Goal: Task Accomplishment & Management: Manage account settings

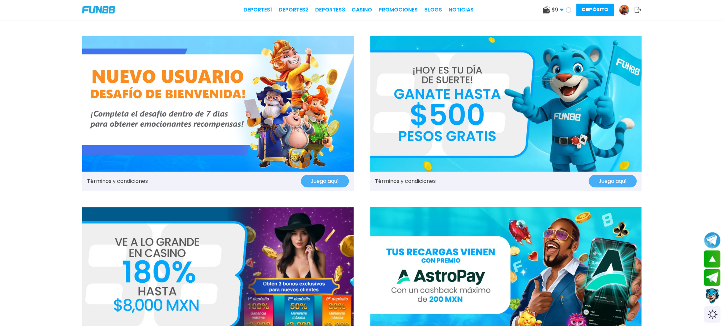
click at [108, 10] on img at bounding box center [98, 9] width 33 height 7
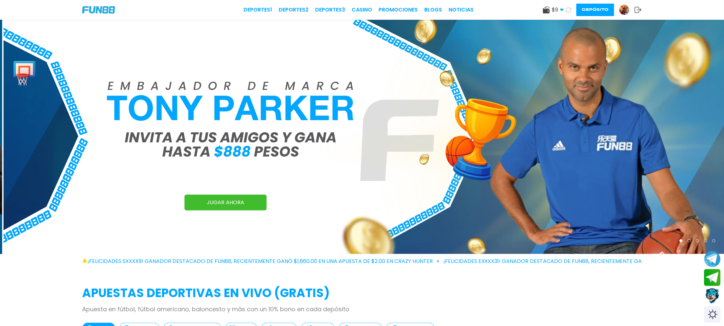
drag, startPoint x: 321, startPoint y: 147, endPoint x: 507, endPoint y: 139, distance: 186.6
click at [387, 139] on img at bounding box center [366, 137] width 724 height 235
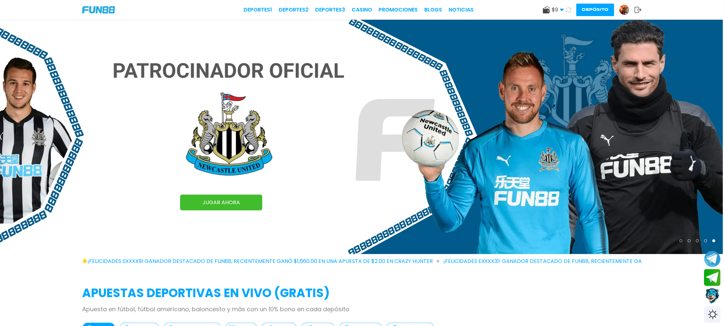
drag, startPoint x: 267, startPoint y: 144, endPoint x: 422, endPoint y: 160, distance: 155.0
click at [326, 151] on img at bounding box center [361, 137] width 724 height 235
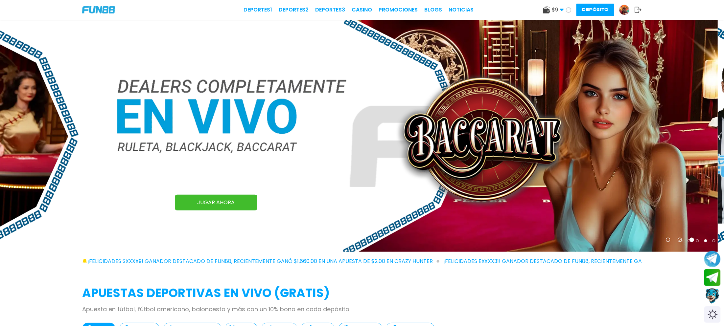
drag, startPoint x: 174, startPoint y: 155, endPoint x: 343, endPoint y: 166, distance: 169.1
click at [236, 155] on img at bounding box center [356, 136] width 724 height 232
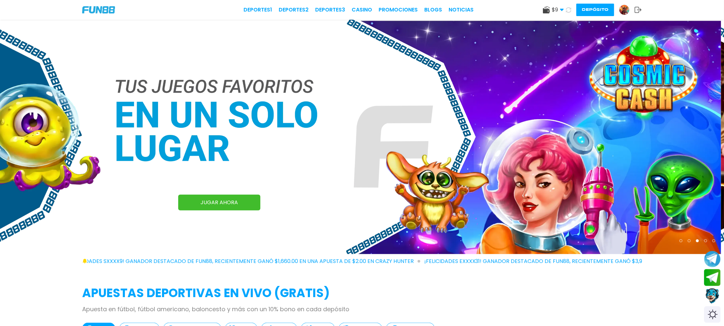
drag, startPoint x: 168, startPoint y: 142, endPoint x: 374, endPoint y: 160, distance: 207.0
click at [237, 143] on img at bounding box center [359, 137] width 724 height 235
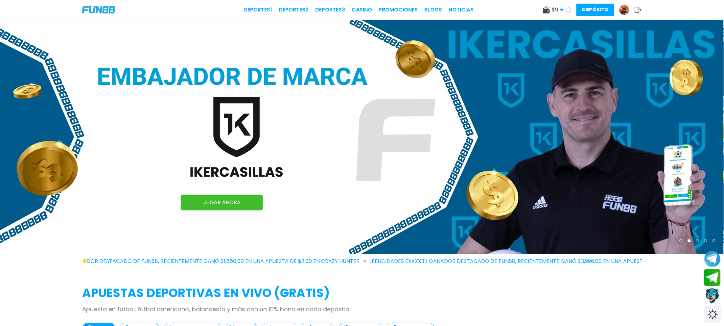
click at [715, 318] on div "Switch theme" at bounding box center [712, 314] width 17 height 17
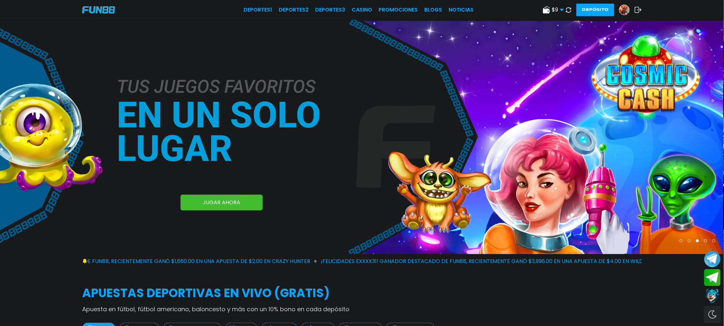
click at [715, 318] on div "Switch theme" at bounding box center [712, 314] width 17 height 17
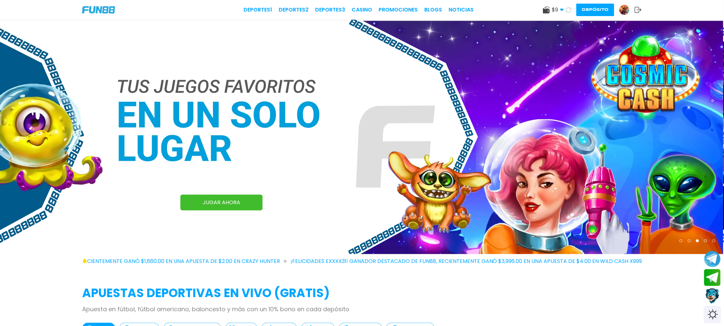
click at [715, 318] on div "Switch theme" at bounding box center [712, 314] width 17 height 17
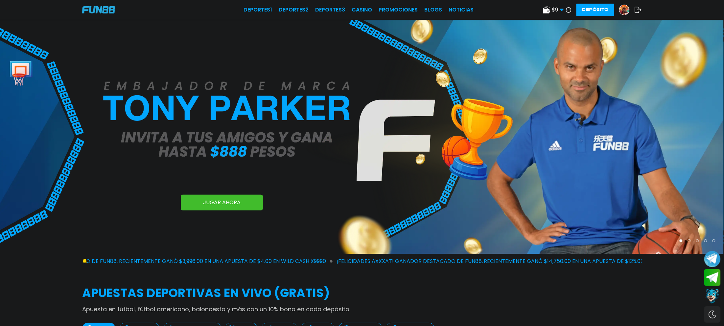
drag, startPoint x: 359, startPoint y: 194, endPoint x: 550, endPoint y: 218, distance: 192.5
click at [413, 203] on img at bounding box center [362, 137] width 724 height 235
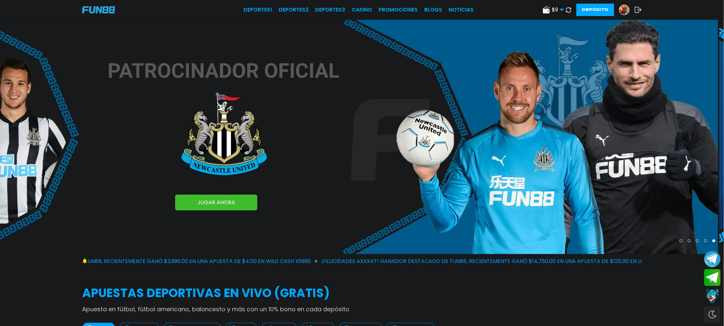
drag, startPoint x: 268, startPoint y: 209, endPoint x: 493, endPoint y: 219, distance: 225.1
click at [420, 214] on img at bounding box center [356, 137] width 724 height 235
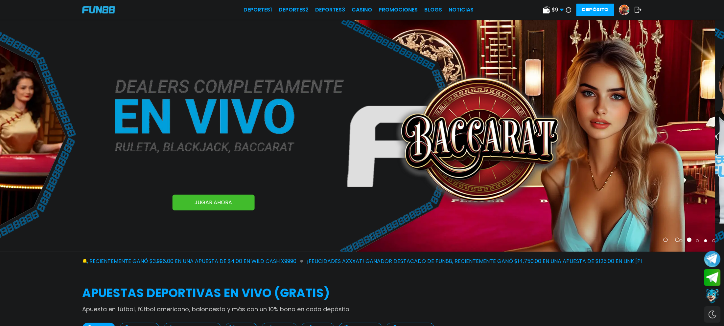
drag, startPoint x: 216, startPoint y: 190, endPoint x: 498, endPoint y: 206, distance: 282.6
click at [423, 205] on img at bounding box center [353, 136] width 724 height 232
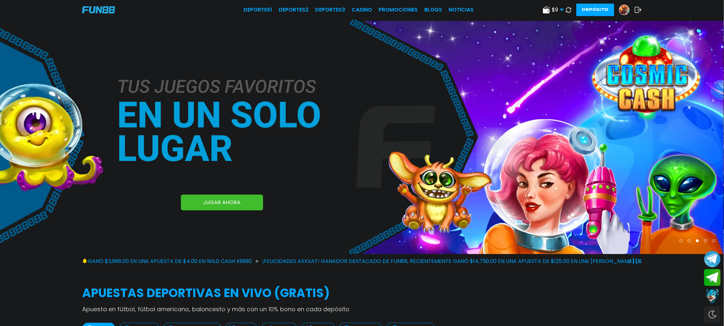
drag, startPoint x: 209, startPoint y: 71, endPoint x: 473, endPoint y: 109, distance: 266.1
click at [387, 91] on img at bounding box center [362, 137] width 724 height 235
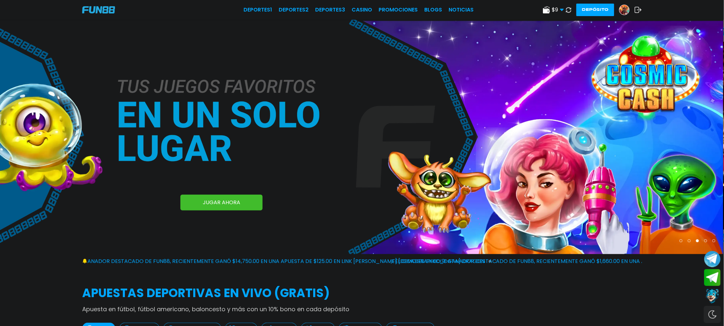
click at [714, 313] on div "Switch theme" at bounding box center [712, 314] width 17 height 17
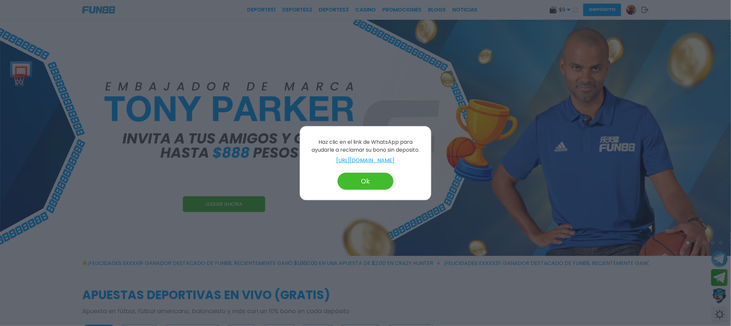
click at [359, 183] on button "Ok" at bounding box center [365, 181] width 56 height 17
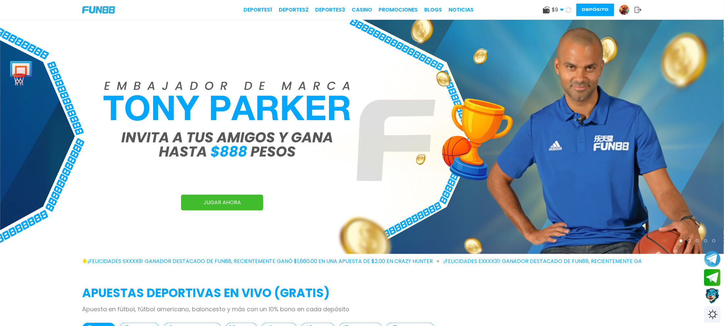
drag, startPoint x: 321, startPoint y: 174, endPoint x: 556, endPoint y: 180, distance: 234.8
click at [441, 168] on img at bounding box center [362, 137] width 724 height 235
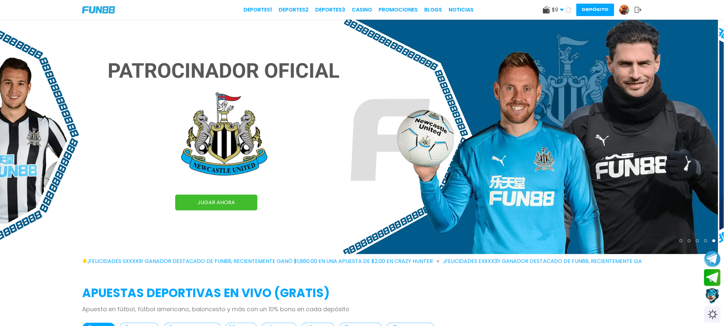
click at [344, 170] on img at bounding box center [356, 137] width 724 height 235
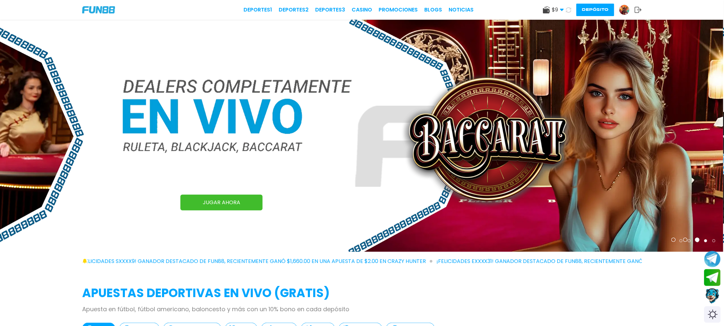
drag, startPoint x: 259, startPoint y: 181, endPoint x: 412, endPoint y: 214, distance: 156.3
click at [412, 214] on img at bounding box center [361, 136] width 724 height 232
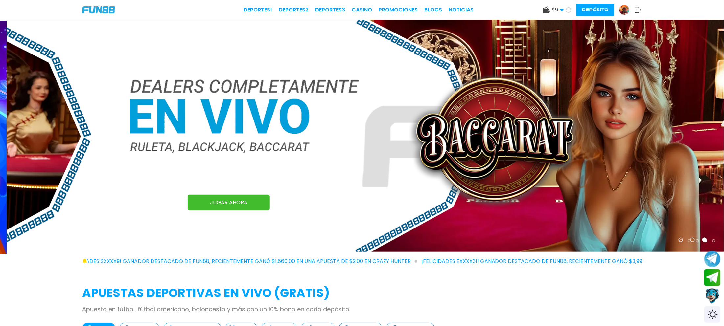
drag, startPoint x: 360, startPoint y: 194, endPoint x: 527, endPoint y: 203, distance: 166.6
click at [420, 194] on img at bounding box center [369, 136] width 724 height 232
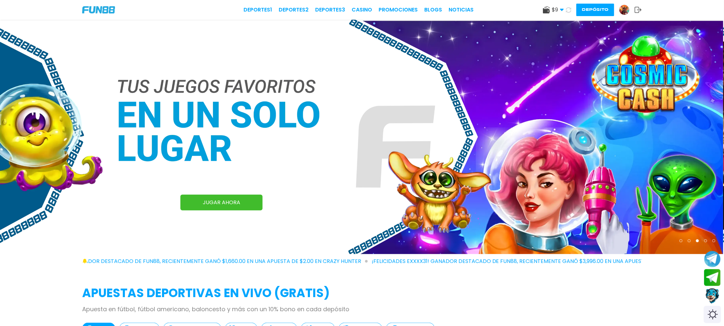
click at [717, 314] on div "Switch theme" at bounding box center [712, 314] width 17 height 17
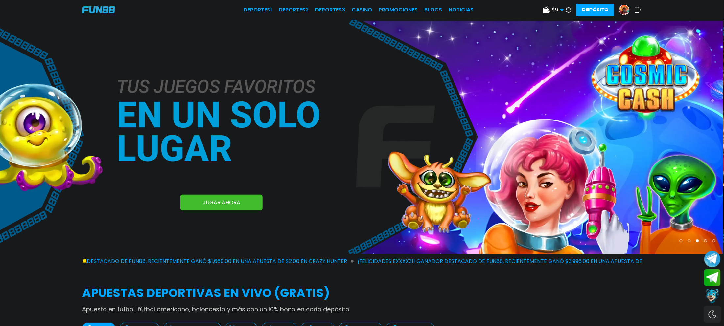
click at [717, 314] on div "Switch theme" at bounding box center [712, 314] width 17 height 17
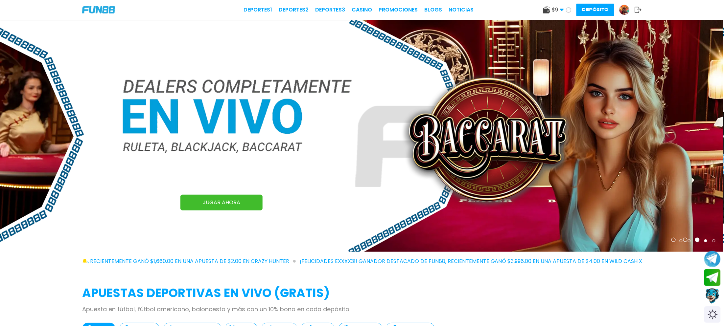
click at [105, 11] on img at bounding box center [98, 9] width 33 height 7
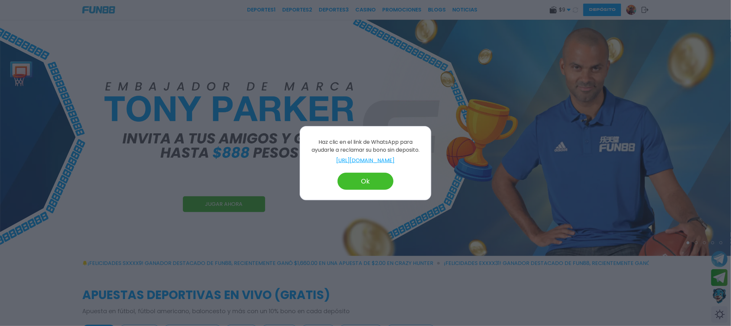
click at [379, 183] on button "Ok" at bounding box center [365, 181] width 56 height 17
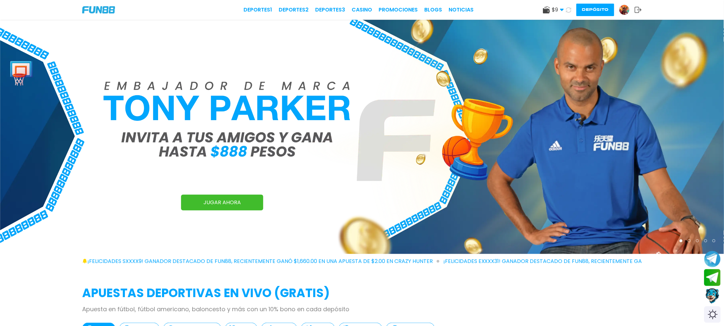
drag, startPoint x: 594, startPoint y: 184, endPoint x: 409, endPoint y: 162, distance: 187.1
click at [431, 165] on img at bounding box center [362, 137] width 724 height 235
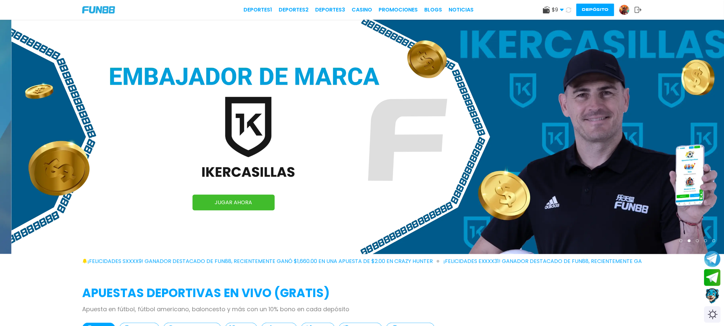
drag, startPoint x: 547, startPoint y: 170, endPoint x: 372, endPoint y: 145, distance: 177.1
click at [387, 146] on img at bounding box center [374, 137] width 724 height 235
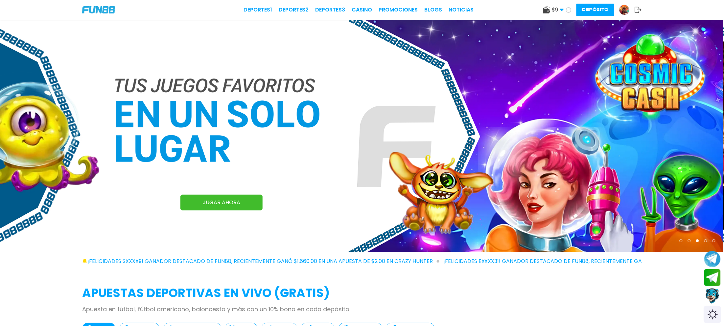
click at [713, 319] on div "Switch theme" at bounding box center [712, 314] width 17 height 17
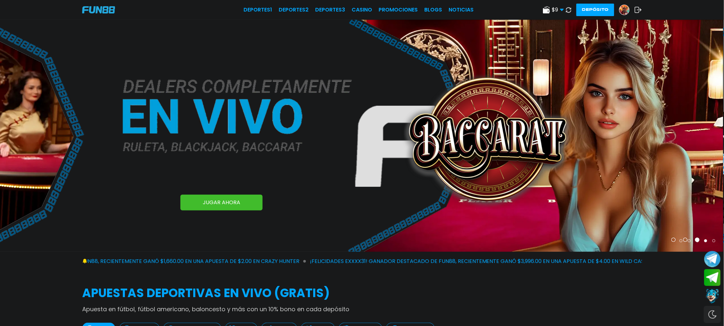
click at [716, 318] on div "Switch theme" at bounding box center [712, 314] width 17 height 17
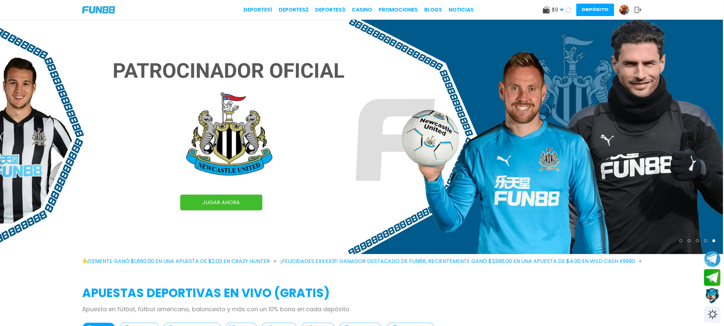
drag, startPoint x: 395, startPoint y: 187, endPoint x: 518, endPoint y: 192, distance: 123.1
click at [439, 187] on img at bounding box center [361, 137] width 724 height 235
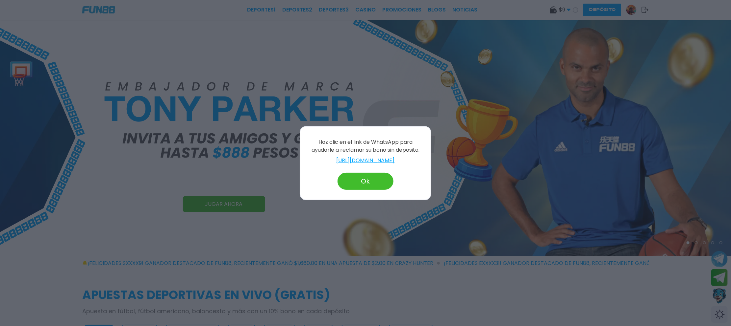
click at [379, 178] on button "Ok" at bounding box center [365, 181] width 56 height 17
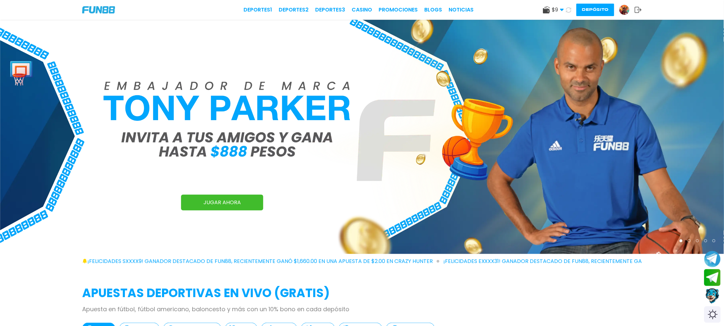
drag, startPoint x: 572, startPoint y: 176, endPoint x: 446, endPoint y: 165, distance: 127.0
click at [455, 166] on img at bounding box center [362, 137] width 724 height 235
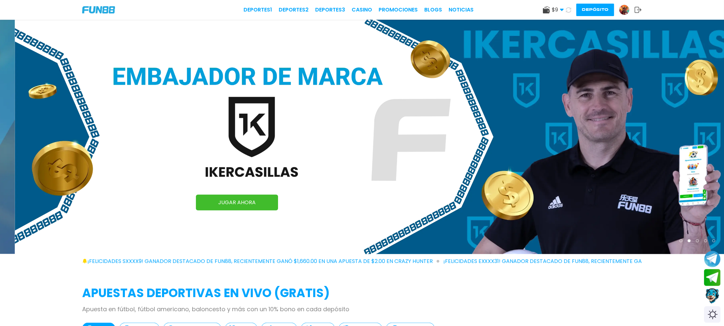
click at [386, 143] on img at bounding box center [377, 137] width 724 height 235
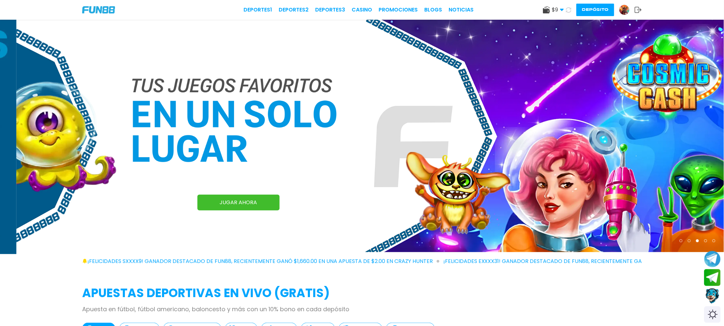
click at [418, 155] on img at bounding box center [378, 136] width 724 height 233
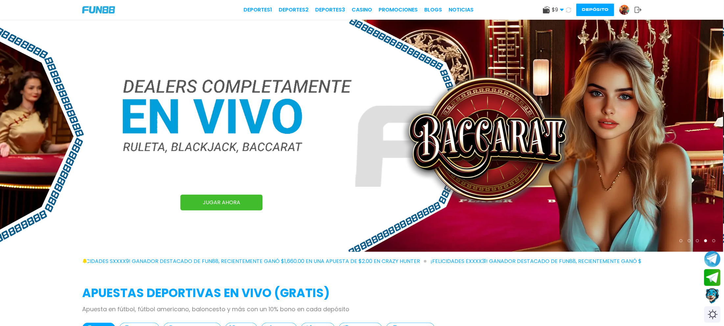
drag, startPoint x: 537, startPoint y: 165, endPoint x: 433, endPoint y: 163, distance: 103.9
click at [443, 163] on img at bounding box center [361, 136] width 724 height 232
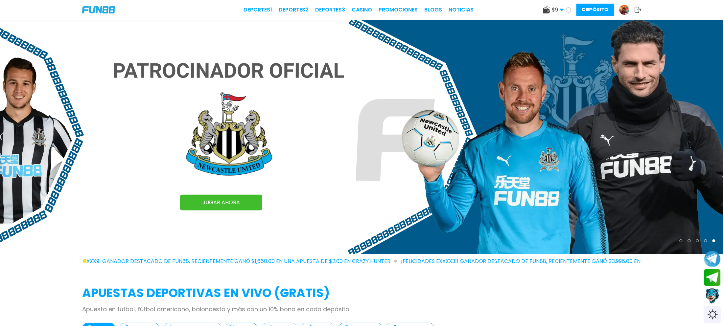
click at [711, 315] on div "Switch theme" at bounding box center [712, 314] width 17 height 17
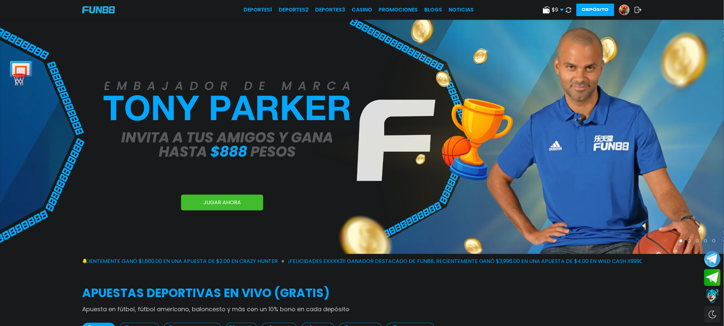
drag, startPoint x: 367, startPoint y: 109, endPoint x: 216, endPoint y: 90, distance: 152.2
click at [253, 94] on img at bounding box center [362, 137] width 724 height 235
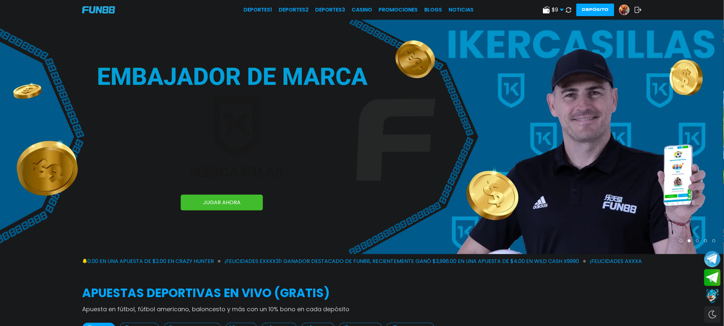
click at [436, 127] on img at bounding box center [362, 137] width 724 height 235
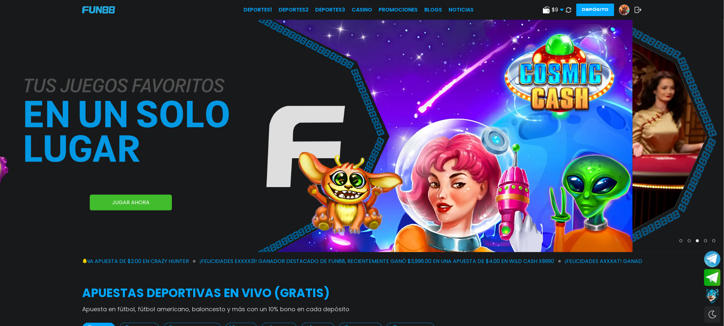
drag, startPoint x: 419, startPoint y: 124, endPoint x: 373, endPoint y: 117, distance: 47.2
click at [373, 117] on img at bounding box center [271, 136] width 724 height 233
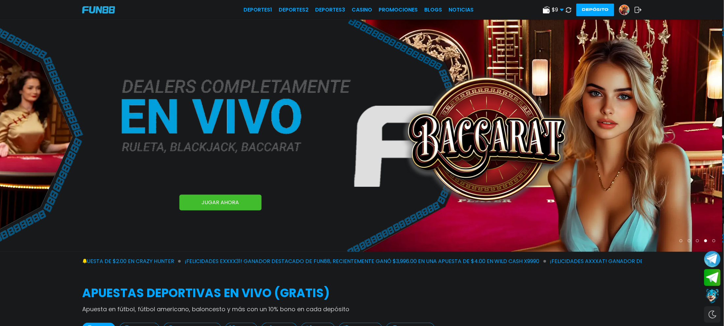
drag, startPoint x: 506, startPoint y: 122, endPoint x: 321, endPoint y: 122, distance: 185.1
click at [337, 122] on img at bounding box center [360, 136] width 724 height 232
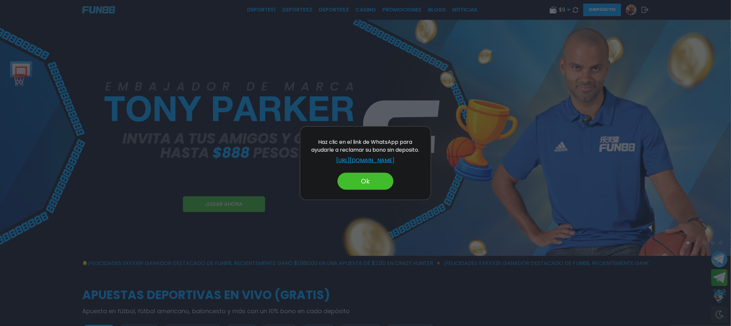
click at [368, 173] on button "Ok" at bounding box center [365, 181] width 56 height 17
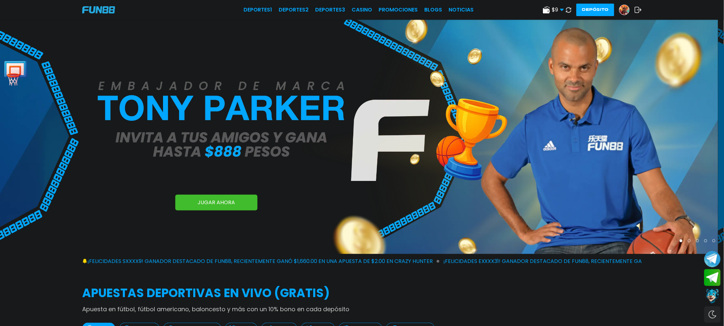
drag, startPoint x: 464, startPoint y: 173, endPoint x: 239, endPoint y: 156, distance: 225.6
click at [245, 156] on img at bounding box center [356, 137] width 724 height 235
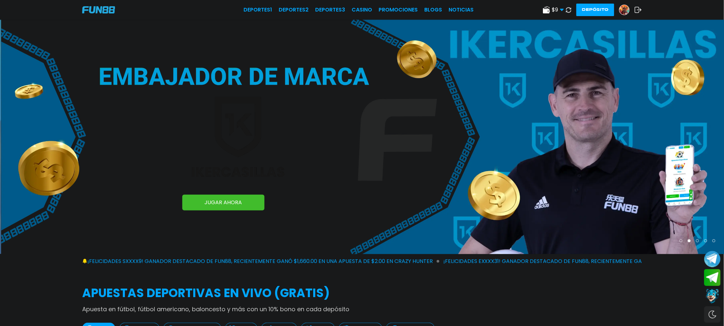
click at [253, 163] on img at bounding box center [363, 137] width 724 height 235
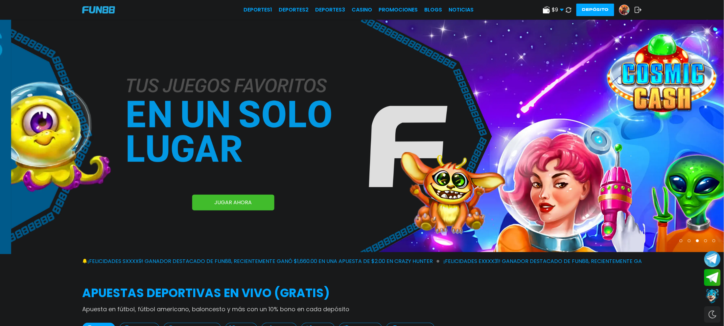
drag, startPoint x: 432, startPoint y: 149, endPoint x: 369, endPoint y: 137, distance: 64.9
click at [419, 147] on img at bounding box center [373, 136] width 724 height 233
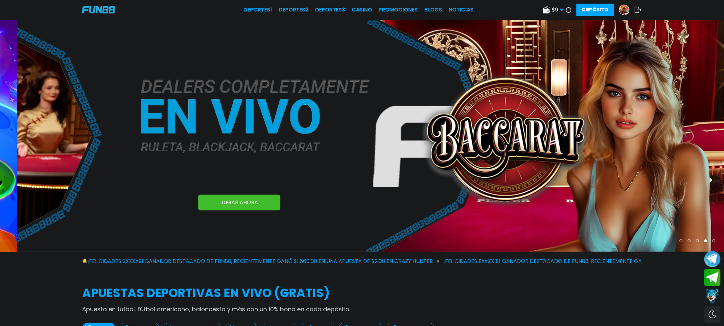
drag, startPoint x: 556, startPoint y: 155, endPoint x: 413, endPoint y: 151, distance: 143.7
click at [451, 152] on img at bounding box center [379, 136] width 724 height 232
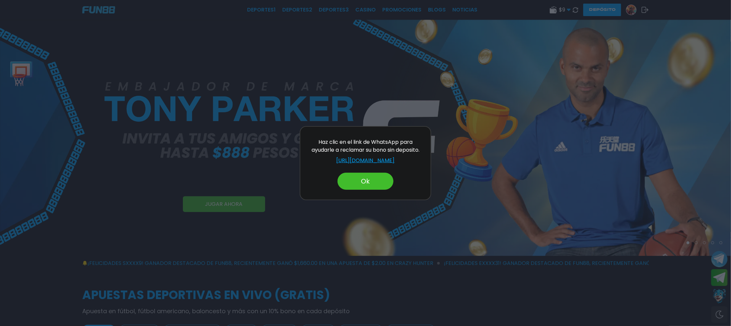
click at [371, 181] on button "Ok" at bounding box center [365, 181] width 56 height 17
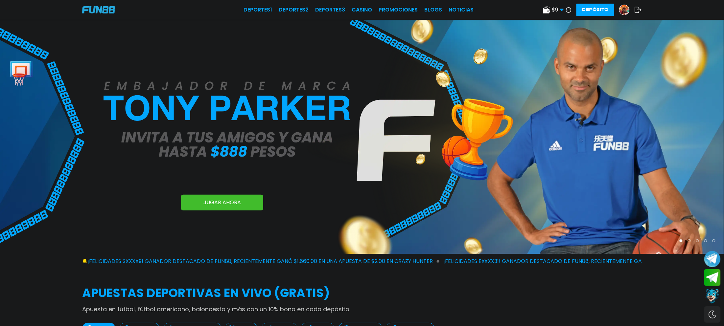
drag, startPoint x: 535, startPoint y: 173, endPoint x: 342, endPoint y: 141, distance: 195.5
click at [373, 149] on img at bounding box center [362, 137] width 724 height 235
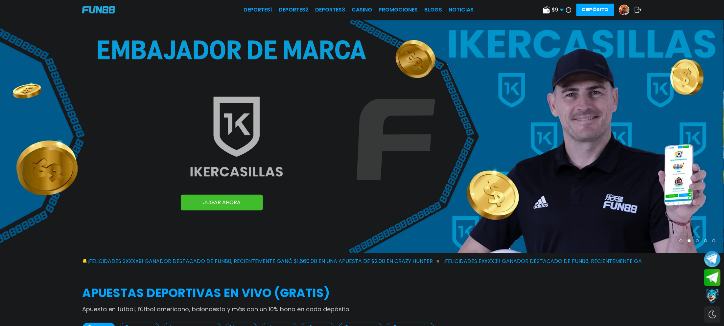
drag, startPoint x: 573, startPoint y: 154, endPoint x: 374, endPoint y: 114, distance: 202.8
click at [387, 117] on img at bounding box center [362, 137] width 724 height 234
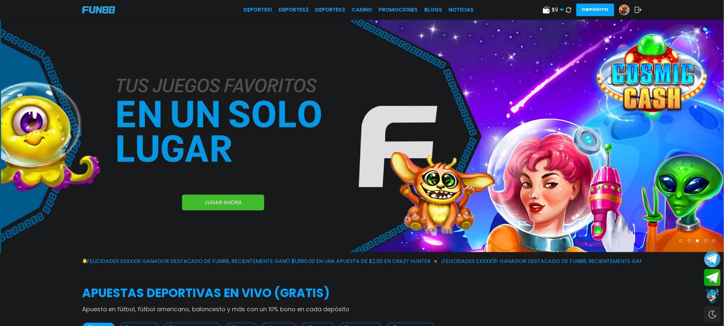
drag, startPoint x: 578, startPoint y: 163, endPoint x: 350, endPoint y: 133, distance: 229.9
click at [406, 141] on img at bounding box center [363, 136] width 724 height 233
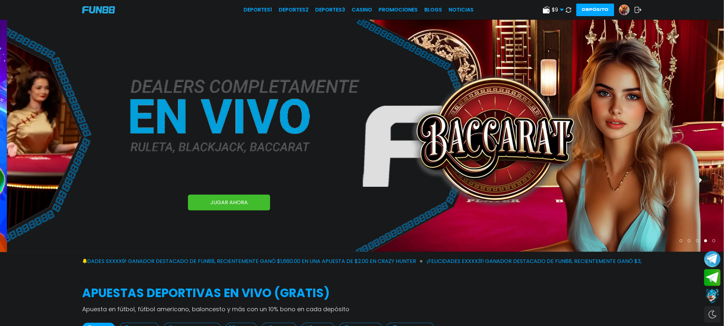
drag, startPoint x: 532, startPoint y: 133, endPoint x: 365, endPoint y: 128, distance: 166.8
click at [426, 129] on img at bounding box center [369, 136] width 724 height 232
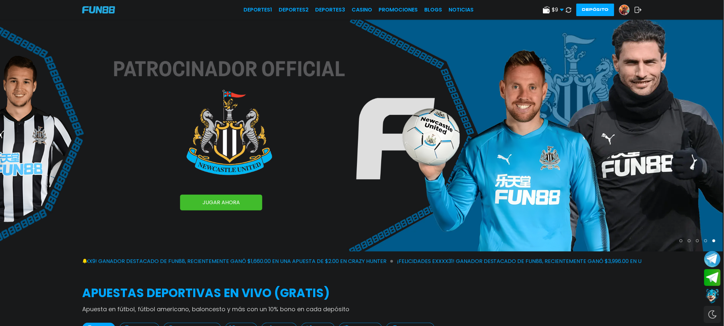
click at [713, 316] on div "Switch theme" at bounding box center [712, 314] width 17 height 17
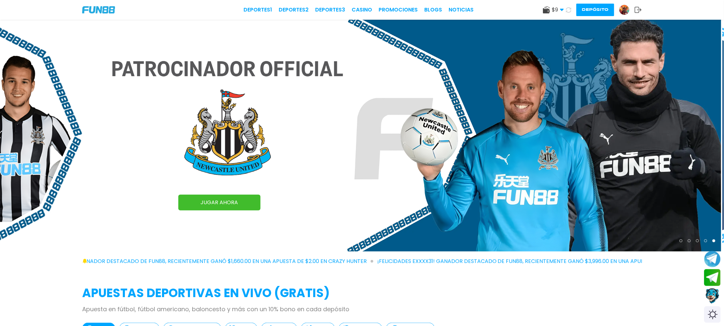
drag, startPoint x: 607, startPoint y: 185, endPoint x: 317, endPoint y: 170, distance: 290.4
click at [344, 178] on img at bounding box center [359, 136] width 724 height 232
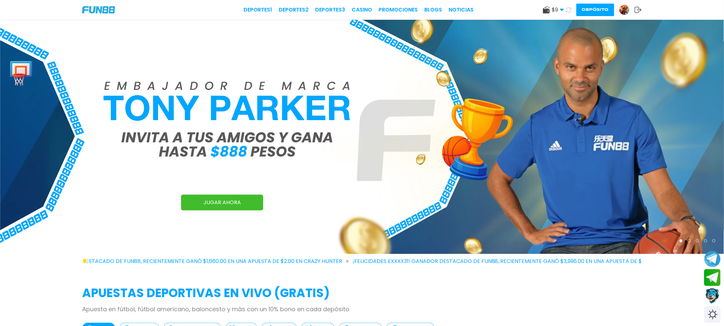
drag, startPoint x: 492, startPoint y: 158, endPoint x: 369, endPoint y: 159, distance: 122.3
click at [384, 159] on img at bounding box center [362, 137] width 724 height 235
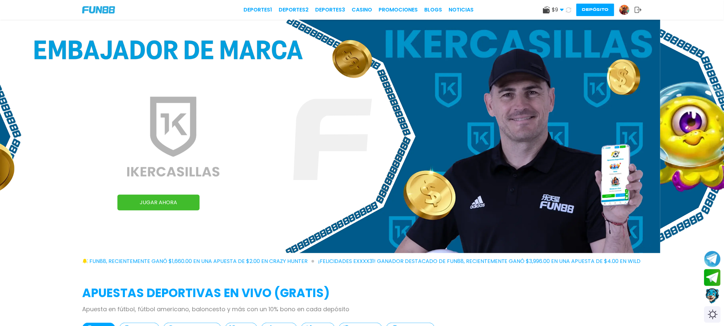
drag, startPoint x: 439, startPoint y: 176, endPoint x: 367, endPoint y: 176, distance: 72.7
click at [374, 176] on img at bounding box center [298, 137] width 724 height 234
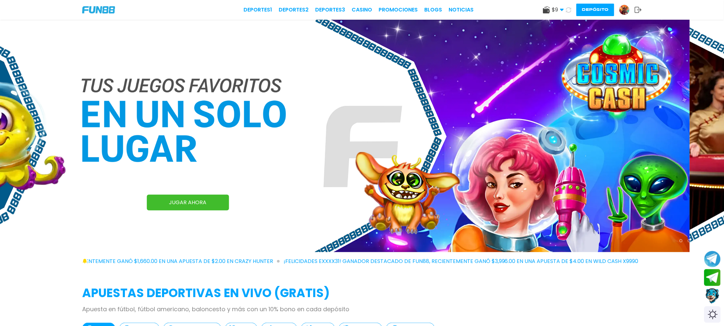
drag, startPoint x: 471, startPoint y: 166, endPoint x: 382, endPoint y: 171, distance: 88.6
click at [388, 171] on img at bounding box center [328, 136] width 724 height 233
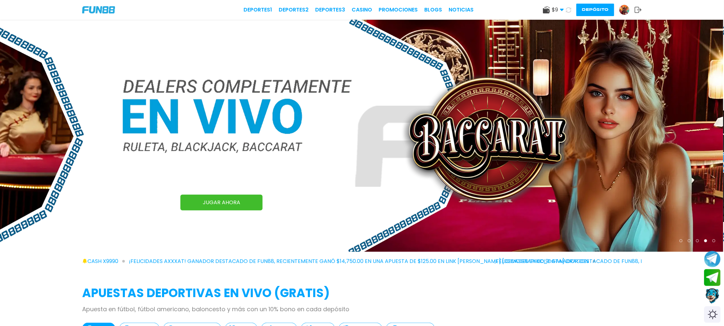
drag, startPoint x: 352, startPoint y: 168, endPoint x: 556, endPoint y: 186, distance: 204.7
click at [464, 187] on img at bounding box center [361, 136] width 724 height 232
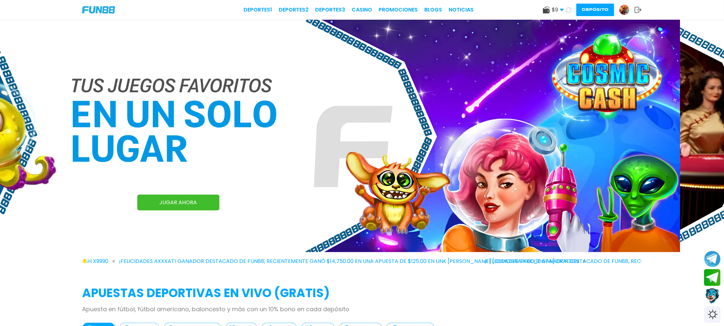
drag, startPoint x: 311, startPoint y: 186, endPoint x: 520, endPoint y: 203, distance: 209.5
click at [381, 196] on img at bounding box center [318, 136] width 724 height 233
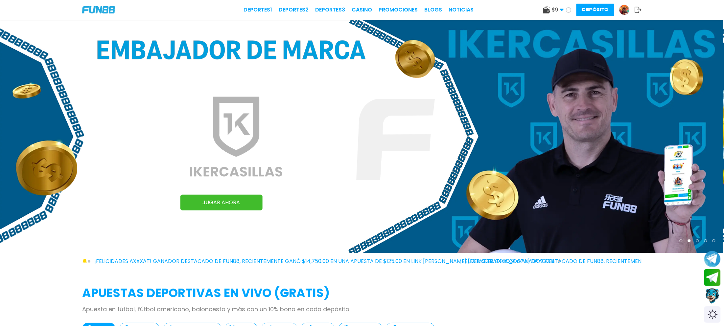
drag, startPoint x: 289, startPoint y: 167, endPoint x: 349, endPoint y: 175, distance: 60.7
click at [331, 174] on img at bounding box center [361, 137] width 724 height 234
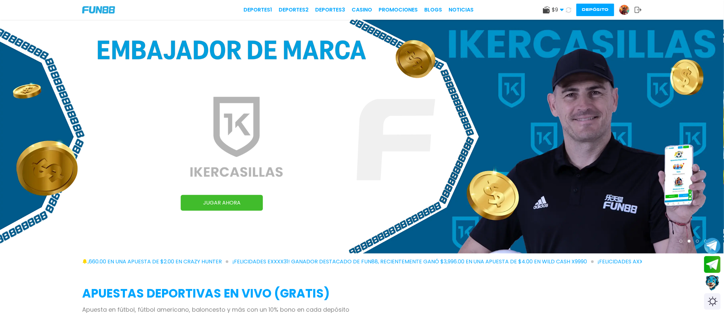
click at [101, 11] on img at bounding box center [98, 9] width 33 height 7
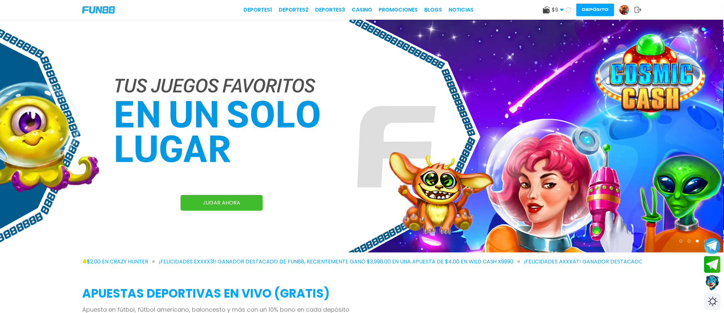
click at [638, 10] on icon at bounding box center [638, 10] width 7 height 7
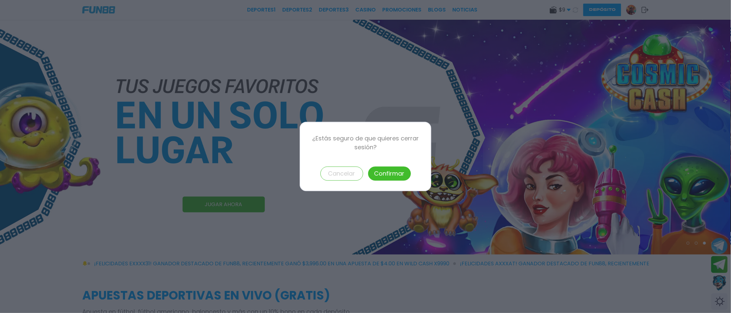
click at [392, 175] on button "Confirmar" at bounding box center [389, 174] width 43 height 14
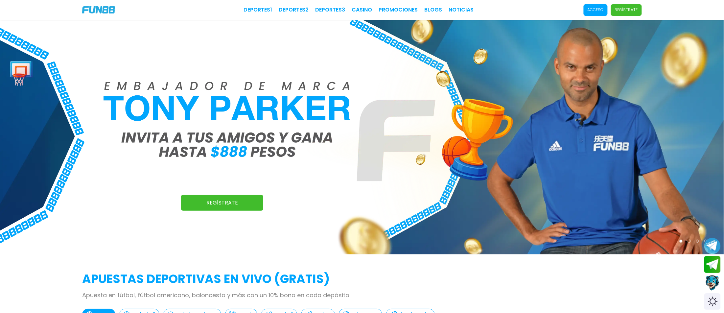
click at [597, 11] on p "Acceso" at bounding box center [596, 10] width 16 height 6
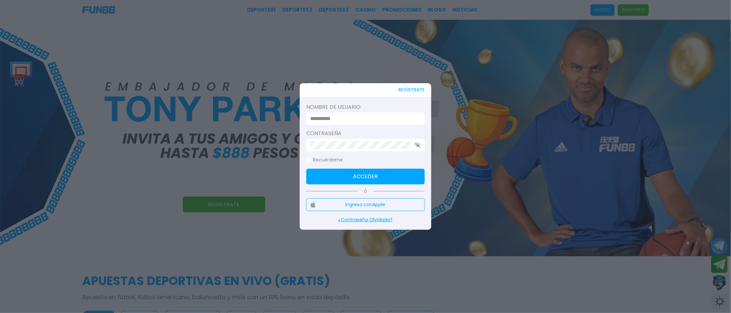
click at [341, 120] on input at bounding box center [363, 119] width 107 height 8
paste input "********"
type input "********"
click at [355, 173] on button "Acceder" at bounding box center [365, 177] width 118 height 16
